Goal: Find specific page/section: Find specific page/section

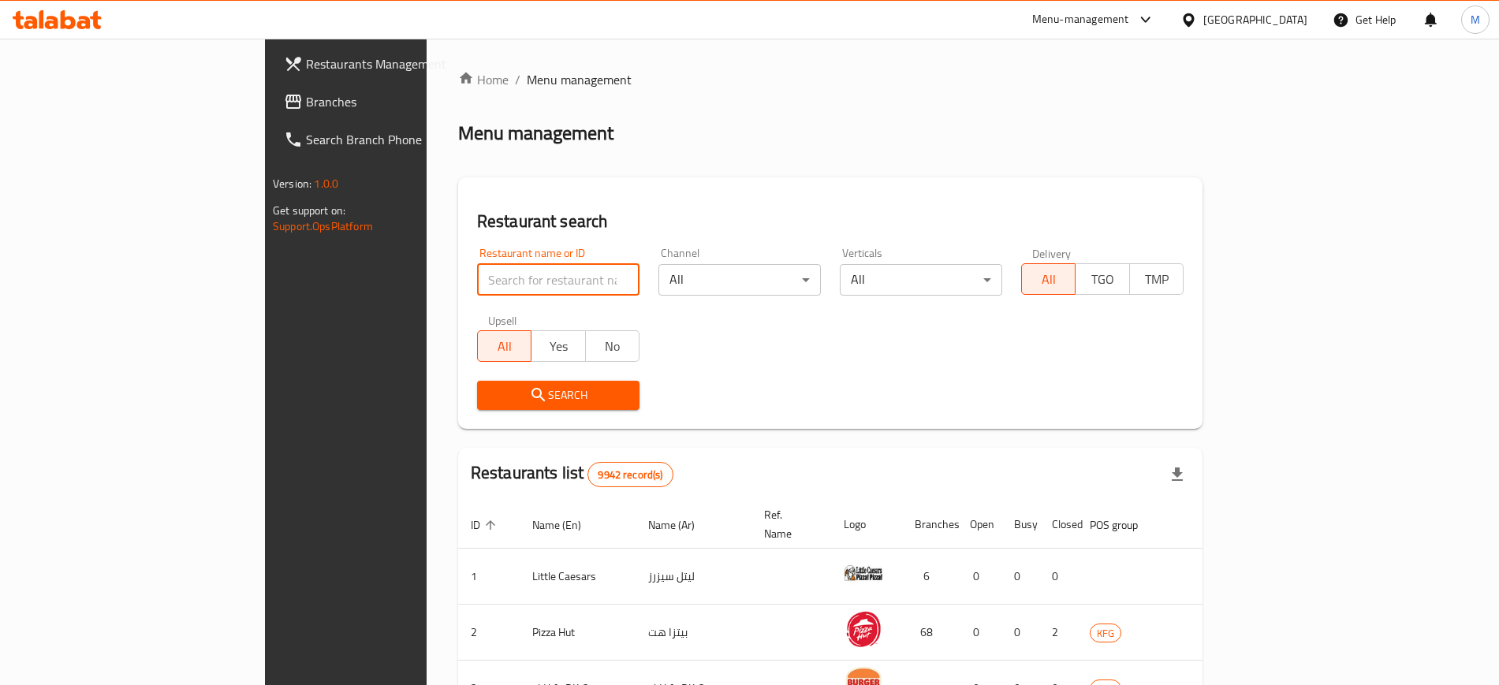
click at [477, 278] on input "search" at bounding box center [558, 280] width 162 height 32
type input "zaatar"
click button "Search" at bounding box center [558, 395] width 162 height 29
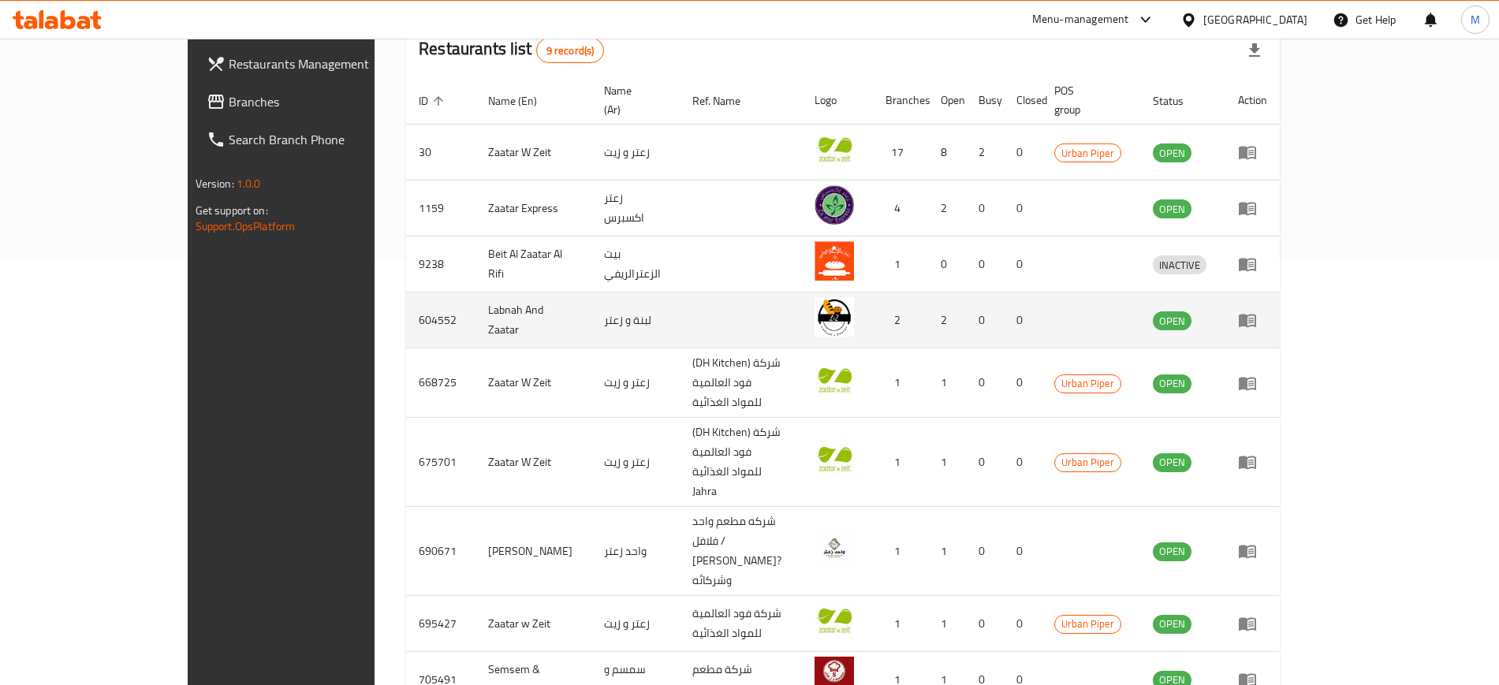
scroll to position [430, 0]
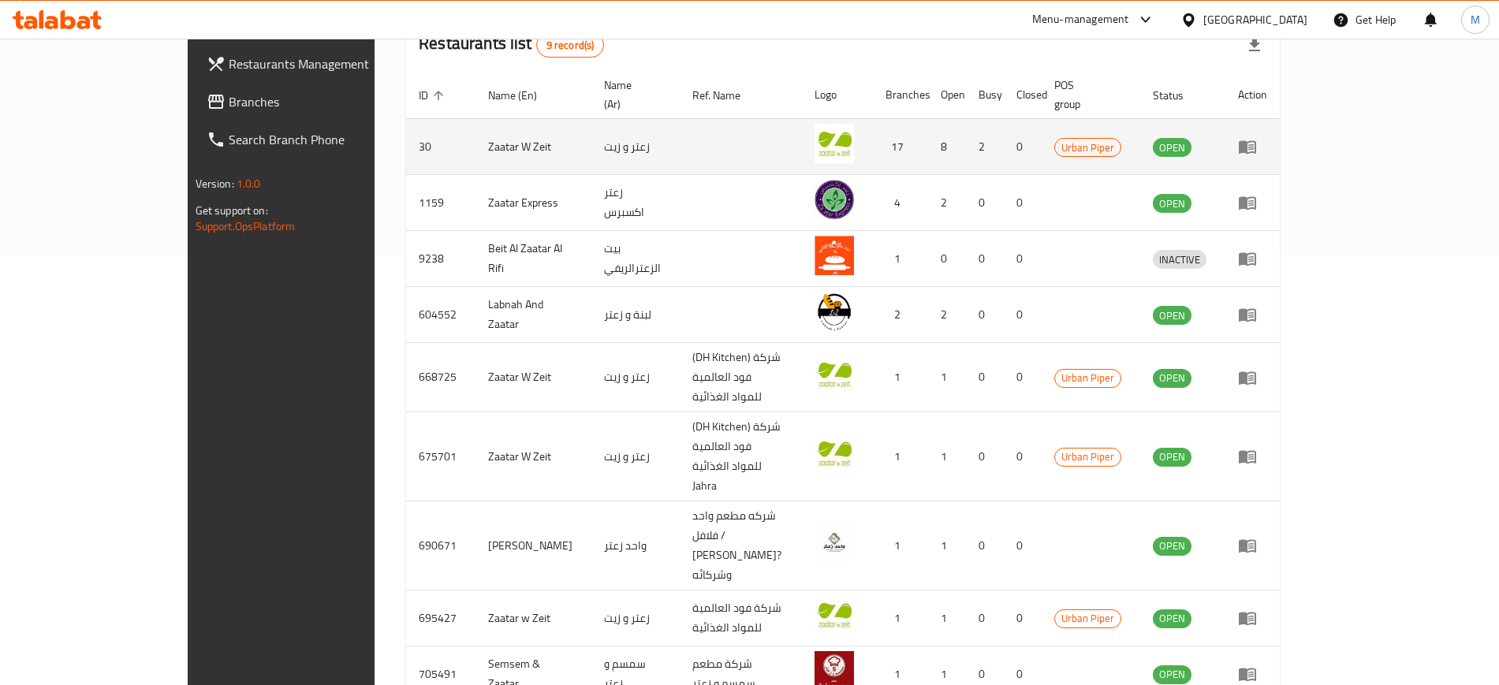
click at [1256, 141] on icon "enhanced table" at bounding box center [1246, 147] width 17 height 13
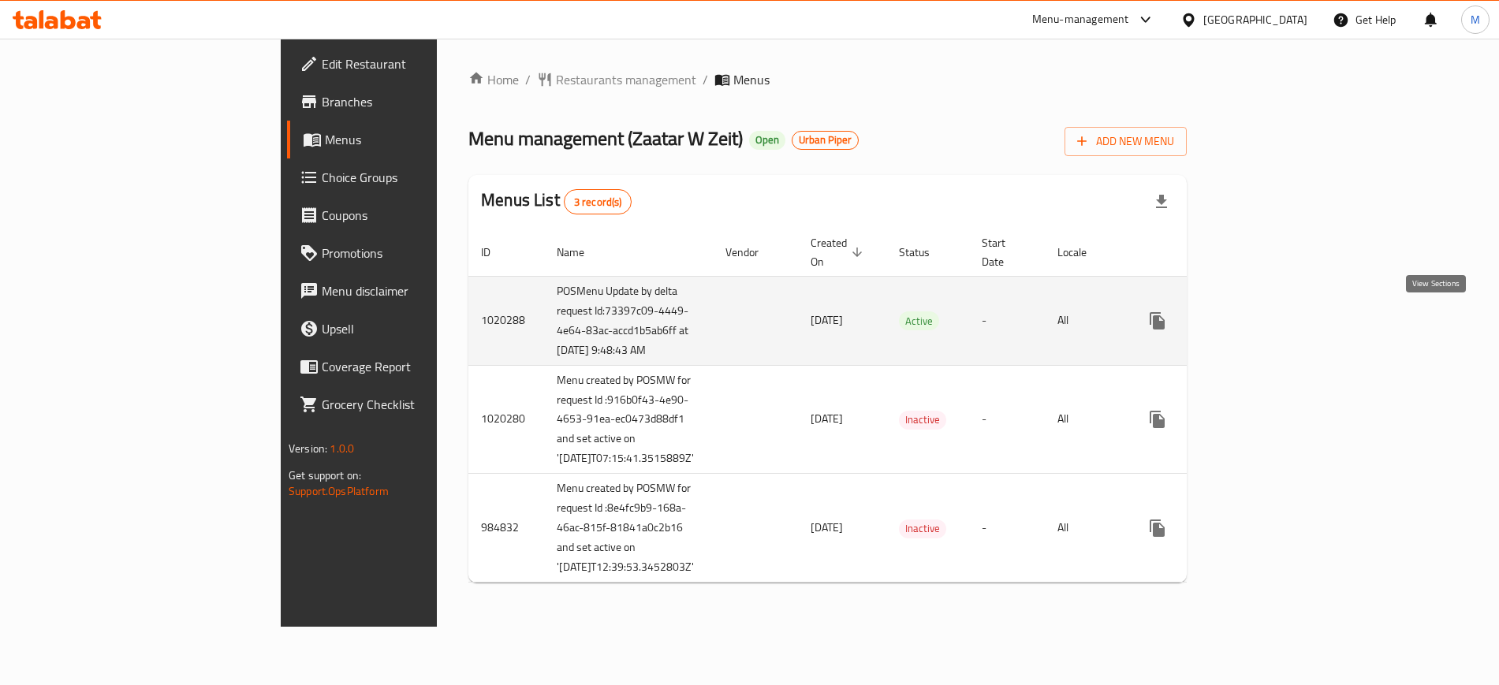
click at [1280, 313] on icon "enhanced table" at bounding box center [1270, 320] width 19 height 19
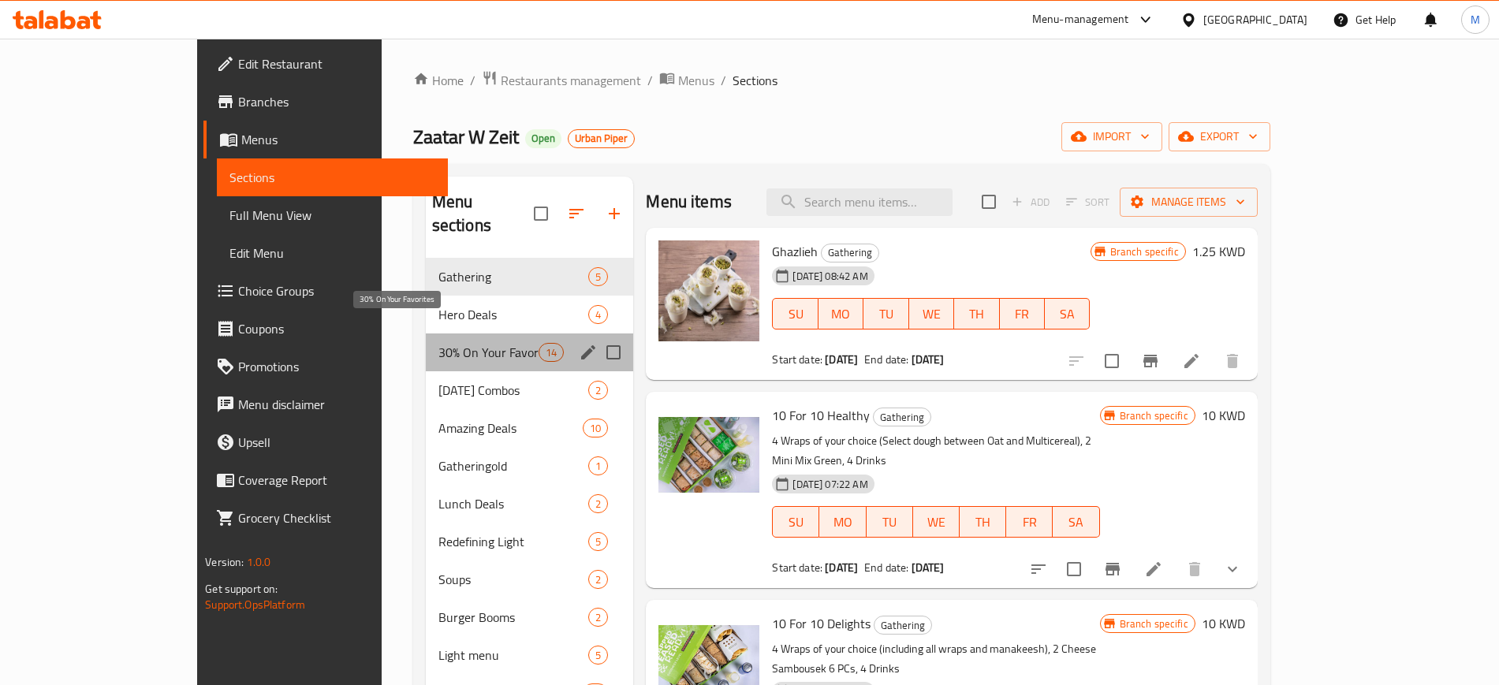
click at [438, 343] on span "30% On Your Favorites" at bounding box center [488, 352] width 100 height 19
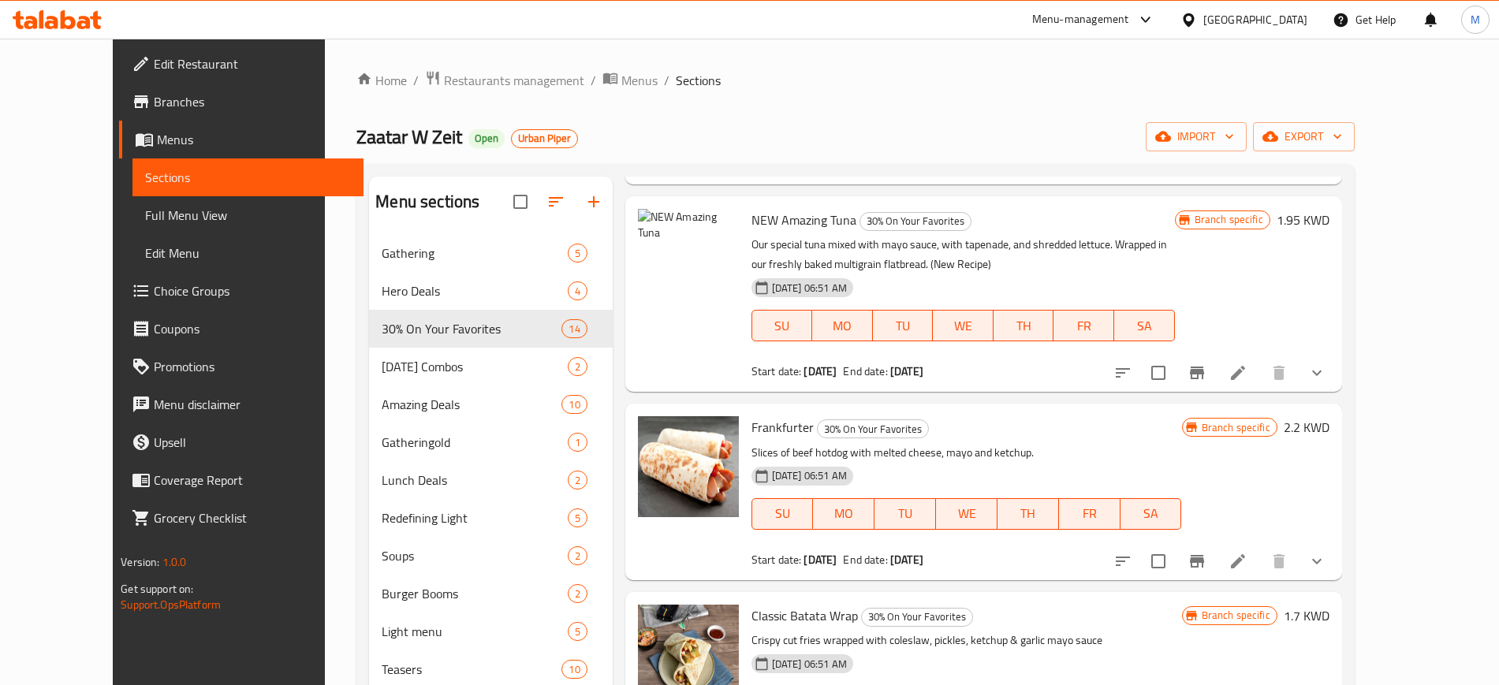
scroll to position [1778, 0]
